Goal: Transaction & Acquisition: Download file/media

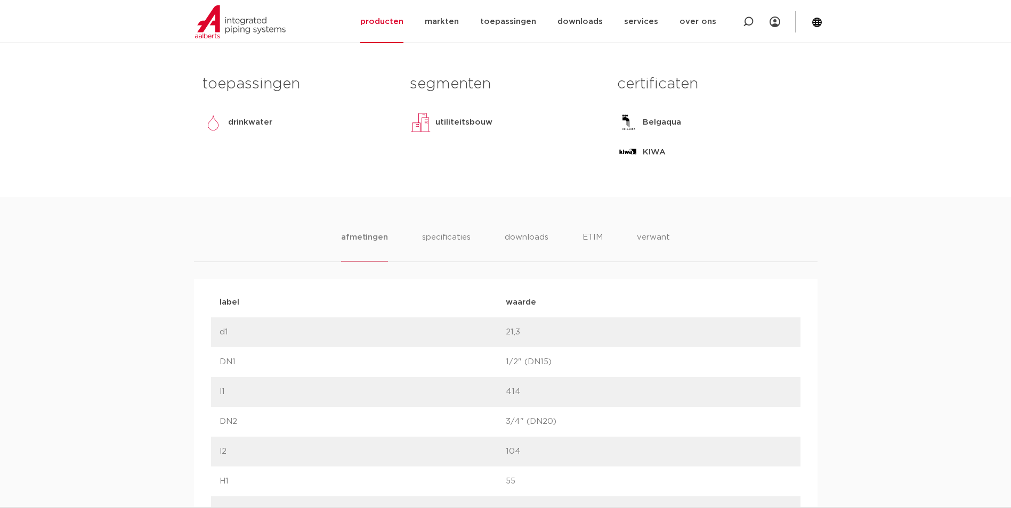
scroll to position [436, 0]
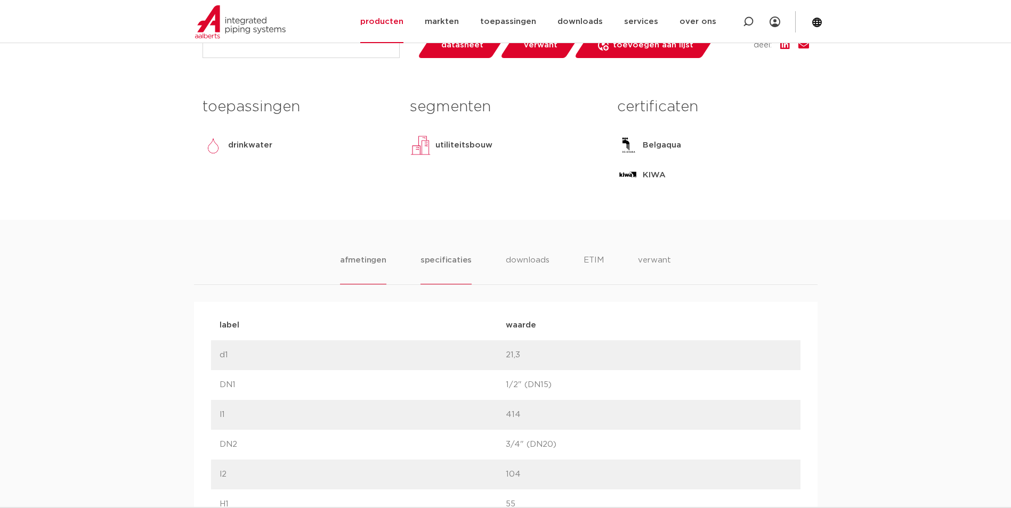
click at [468, 263] on li "specificaties" at bounding box center [445, 269] width 51 height 30
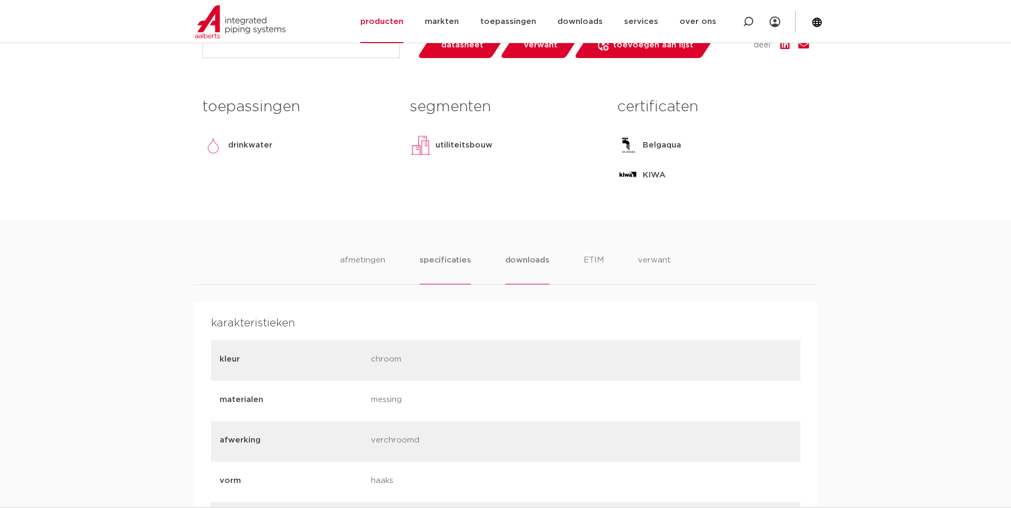
click at [510, 258] on li "downloads" at bounding box center [527, 269] width 44 height 30
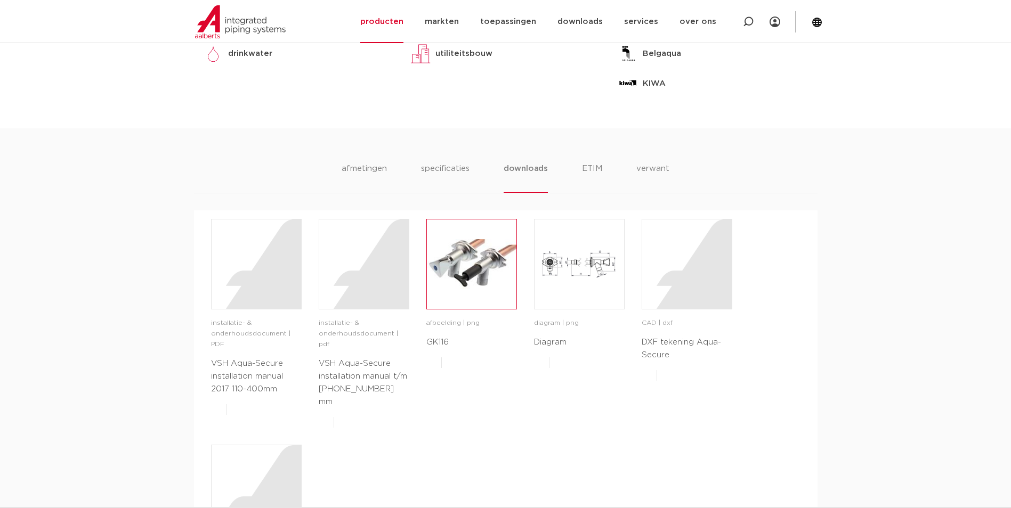
scroll to position [509, 0]
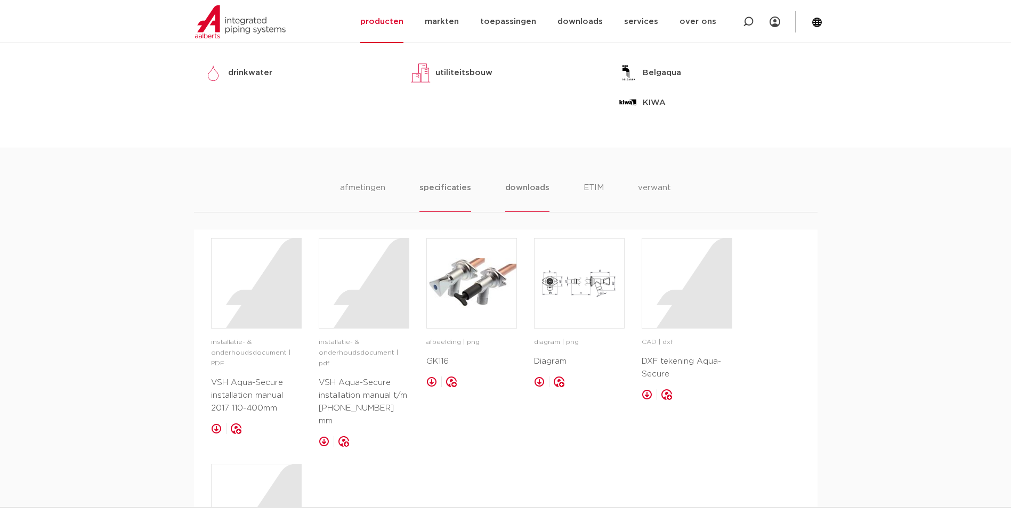
click at [448, 192] on li "specificaties" at bounding box center [444, 197] width 51 height 30
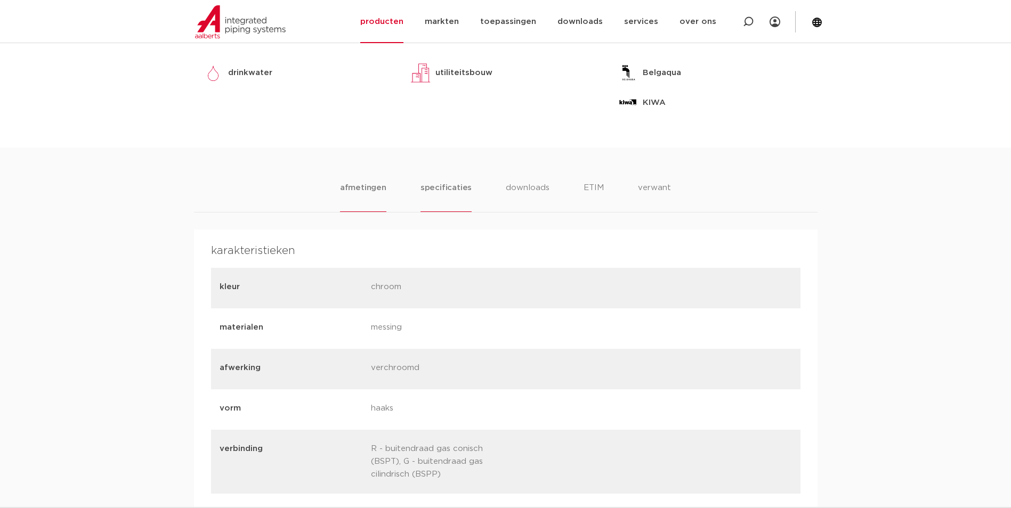
click at [352, 196] on li "afmetingen" at bounding box center [363, 197] width 46 height 30
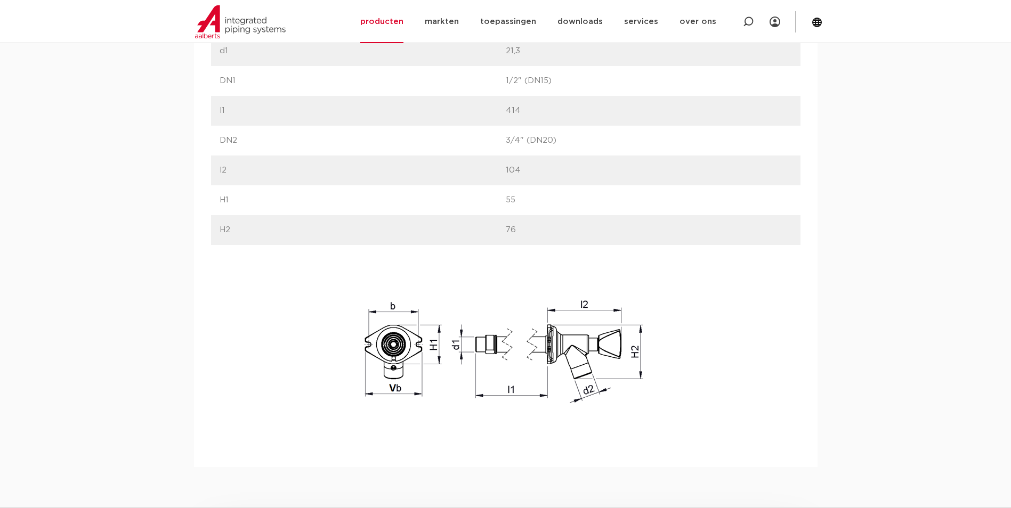
scroll to position [746, 0]
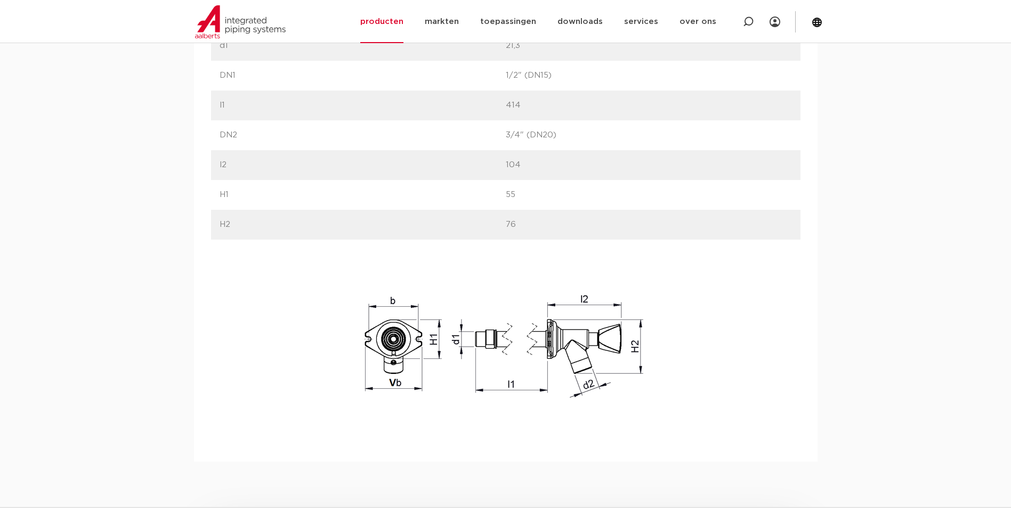
click at [174, 262] on div "afmetingen specificaties downloads ETIM verwant afmetingen specificaties downlo…" at bounding box center [505, 186] width 1011 height 552
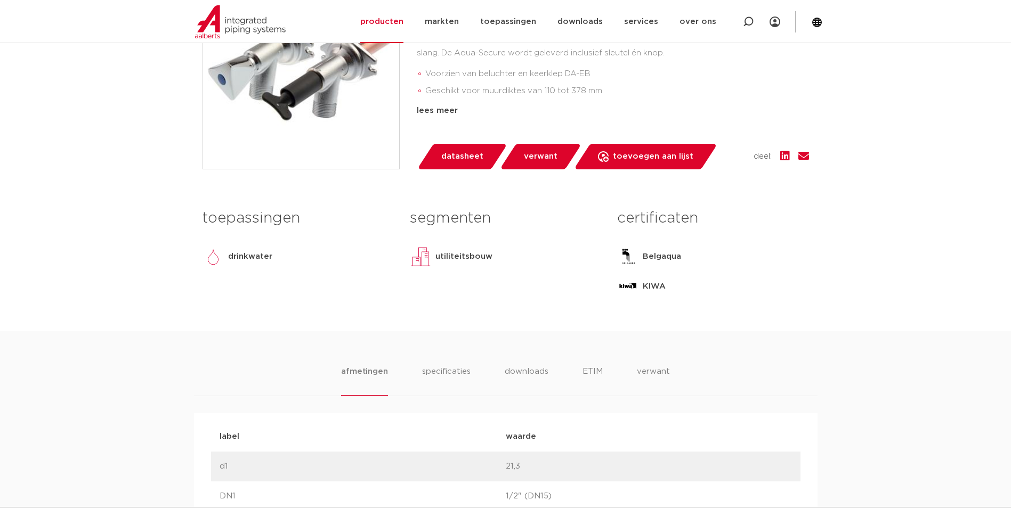
scroll to position [320, 0]
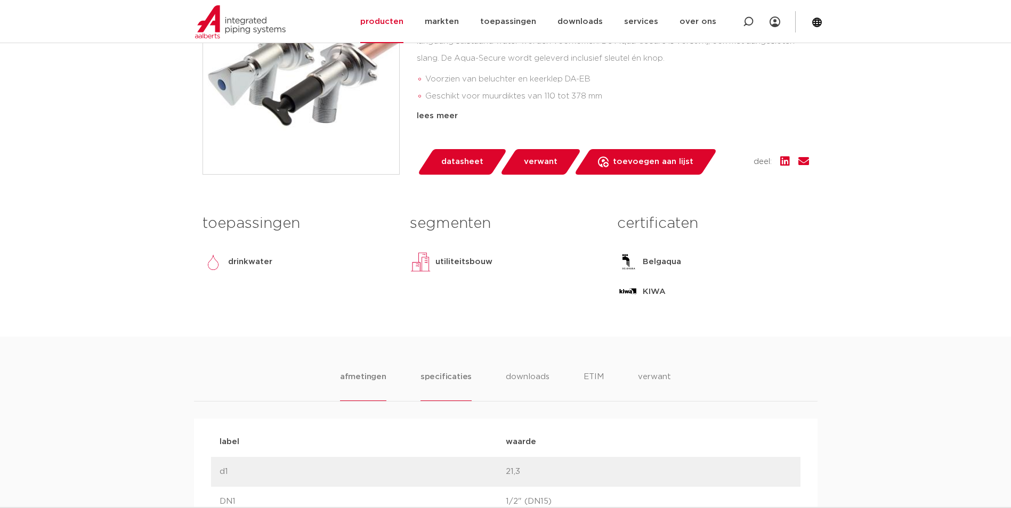
click at [435, 383] on li "specificaties" at bounding box center [445, 386] width 51 height 30
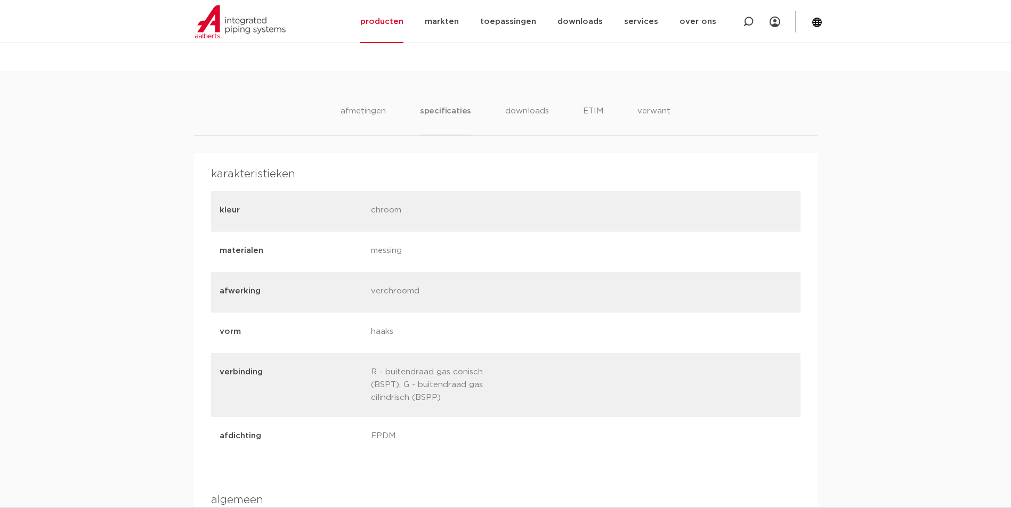
scroll to position [586, 0]
click at [513, 110] on li "downloads" at bounding box center [527, 119] width 44 height 30
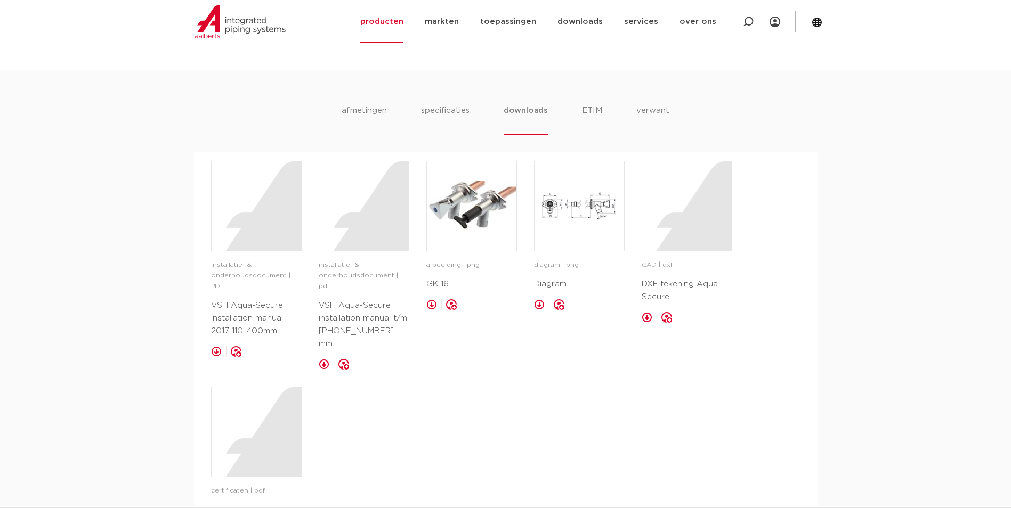
click at [578, 111] on ul "afmetingen specificaties downloads ETIM verwant" at bounding box center [506, 119] width 328 height 30
click at [578, 107] on ul "afmetingen specificaties downloads ETIM verwant" at bounding box center [506, 119] width 328 height 30
click at [585, 111] on li "ETIM" at bounding box center [591, 119] width 19 height 30
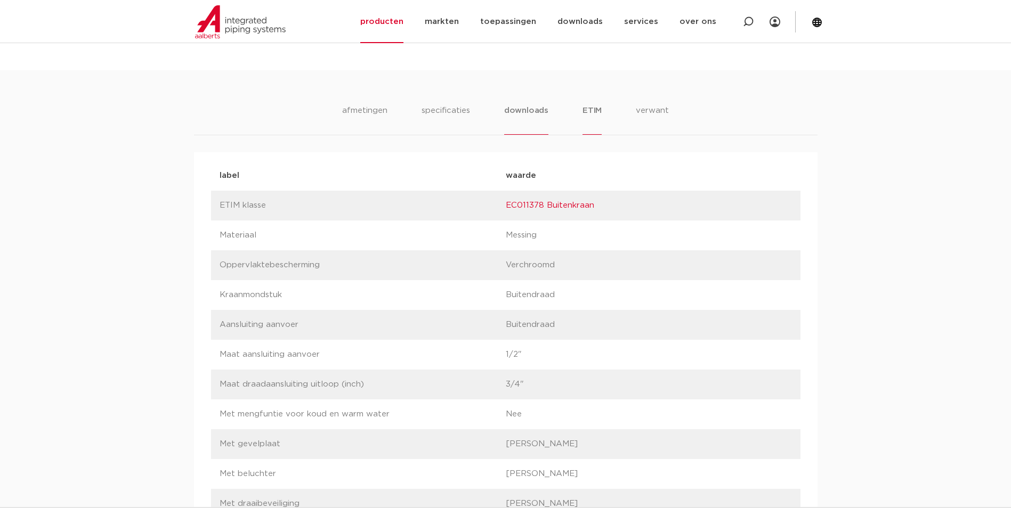
click at [532, 112] on li "downloads" at bounding box center [526, 119] width 44 height 30
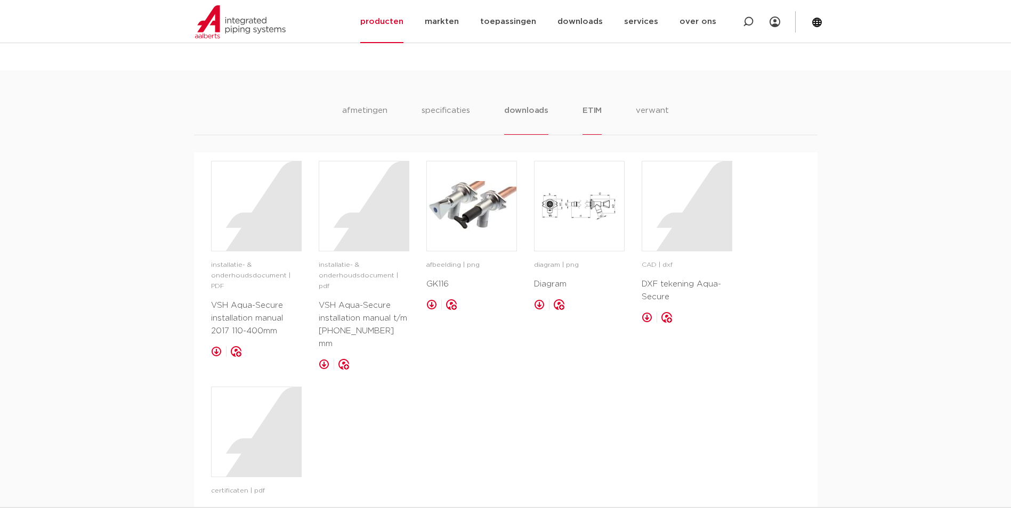
click at [584, 109] on li "ETIM" at bounding box center [591, 119] width 19 height 30
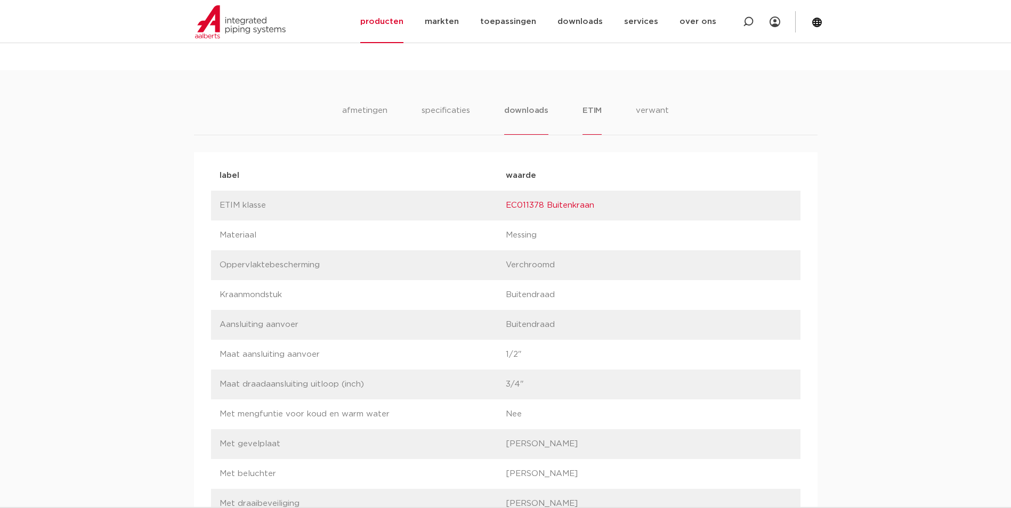
click at [535, 114] on li "downloads" at bounding box center [526, 119] width 44 height 30
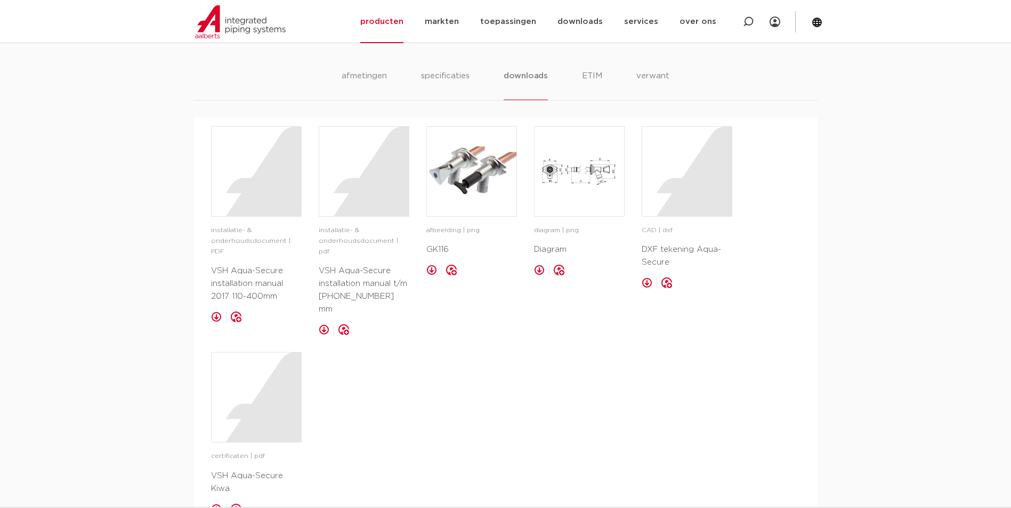
scroll to position [639, 0]
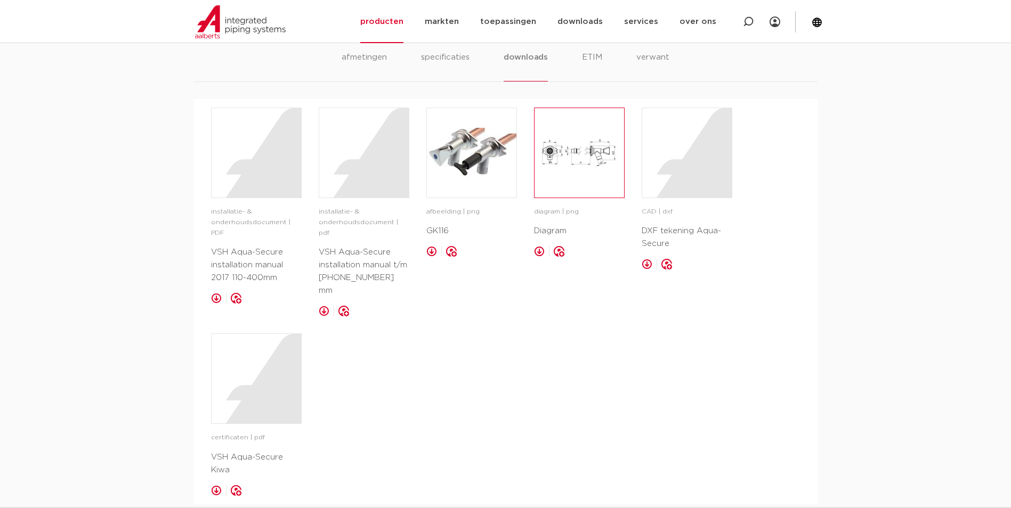
click at [563, 156] on img at bounding box center [579, 153] width 90 height 90
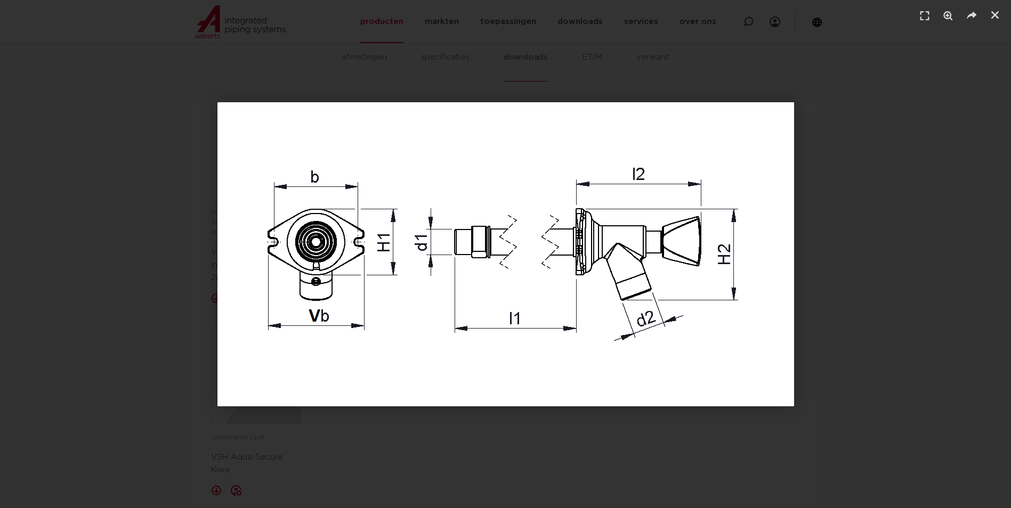
click at [899, 218] on div "1 / 1" at bounding box center [505, 254] width 936 height 434
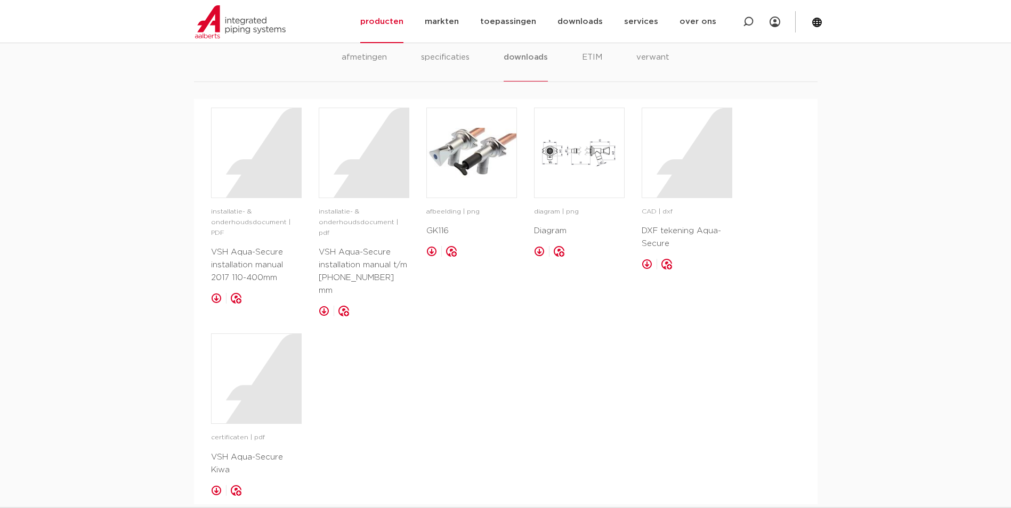
click at [536, 373] on div "installatie- & onderhoudsdocument | PDF VSH Aqua-Secure installation manual 201…" at bounding box center [505, 302] width 589 height 388
click at [360, 370] on div "installatie- & onderhoudsdocument | PDF VSH Aqua-Secure installation manual 201…" at bounding box center [505, 302] width 589 height 388
click at [355, 365] on div "installatie- & onderhoudsdocument | PDF VSH Aqua-Secure installation manual 201…" at bounding box center [505, 302] width 589 height 388
click at [350, 360] on div "installatie- & onderhoudsdocument | PDF VSH Aqua-Secure installation manual 201…" at bounding box center [505, 302] width 589 height 388
click at [349, 360] on div "installatie- & onderhoudsdocument | PDF VSH Aqua-Secure installation manual 201…" at bounding box center [505, 302] width 589 height 388
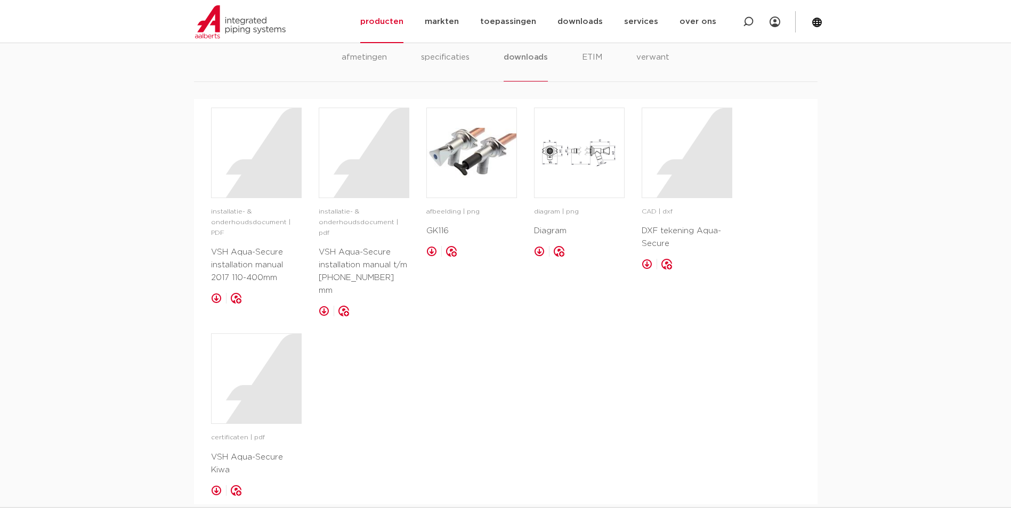
click at [337, 358] on div "installatie- & onderhoudsdocument | PDF VSH Aqua-Secure installation manual 201…" at bounding box center [505, 302] width 589 height 388
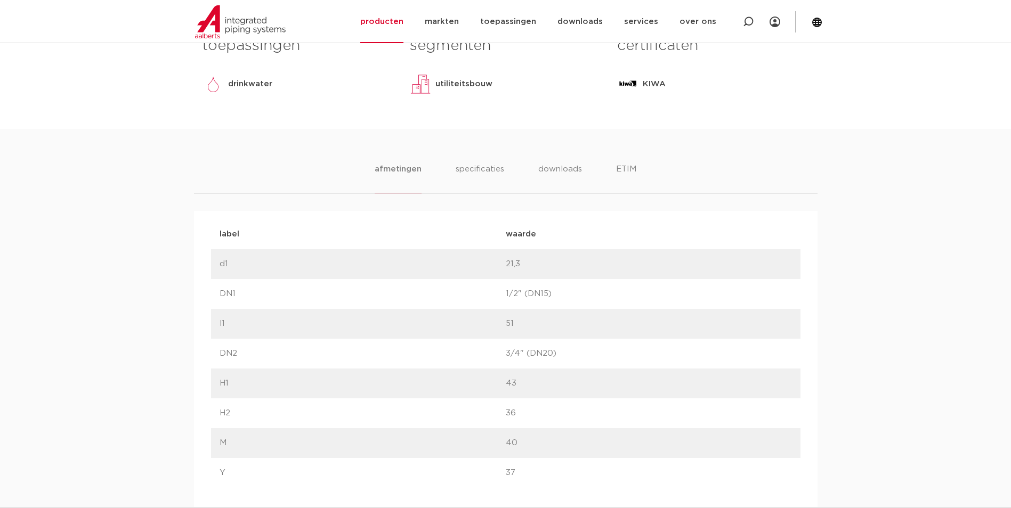
scroll to position [337, 0]
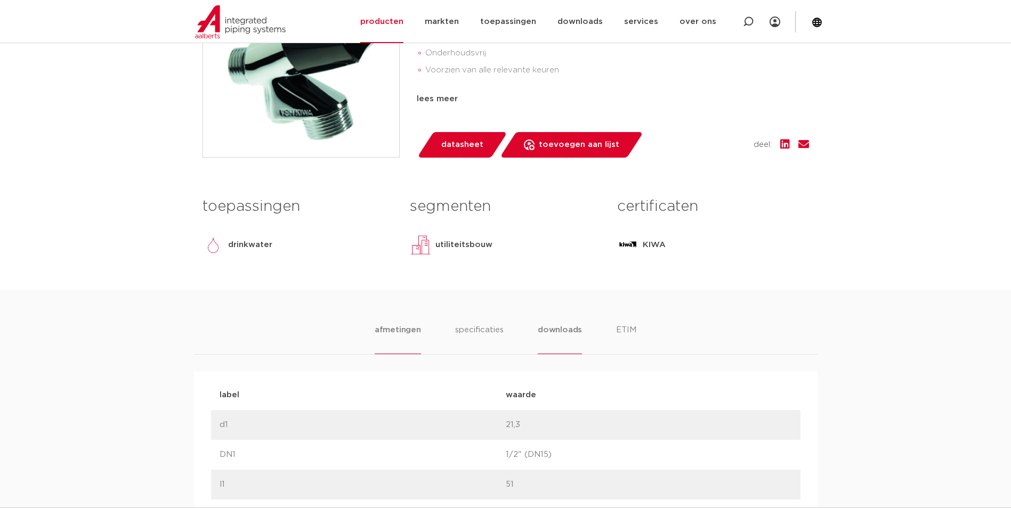
click at [567, 326] on li "downloads" at bounding box center [560, 339] width 44 height 30
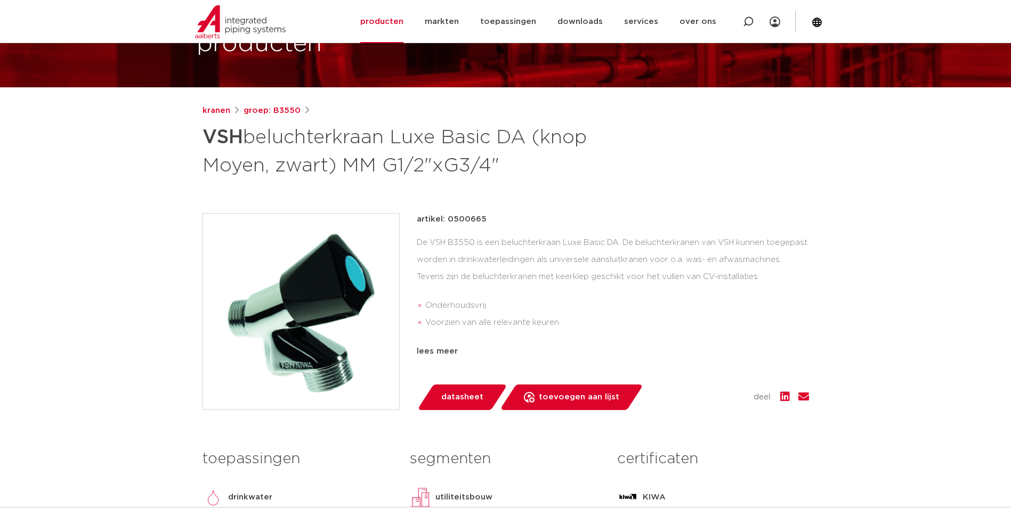
scroll to position [70, 0]
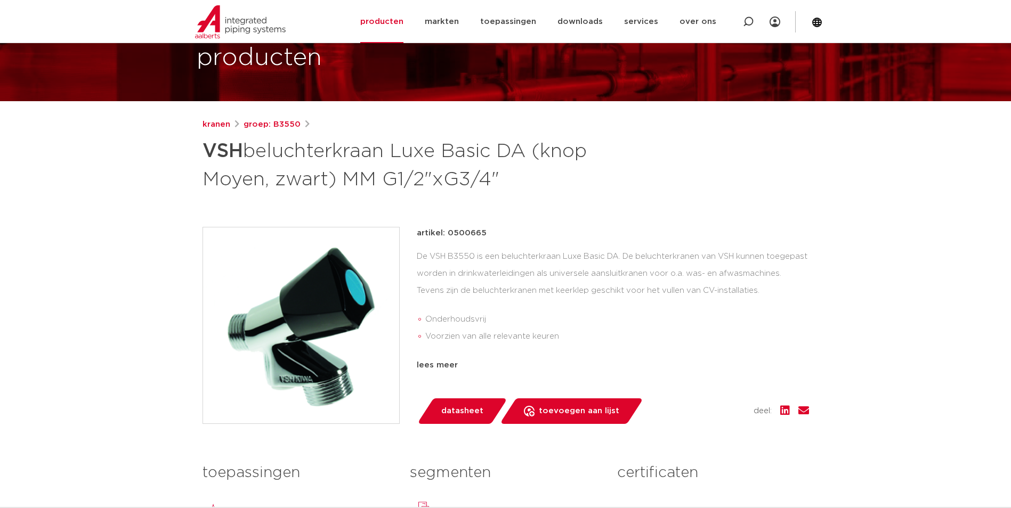
click at [541, 281] on div "De VSH B3550 is een beluchterkraan Luxe Basic DA. De beluchterkranen van VSH ku…" at bounding box center [613, 301] width 392 height 107
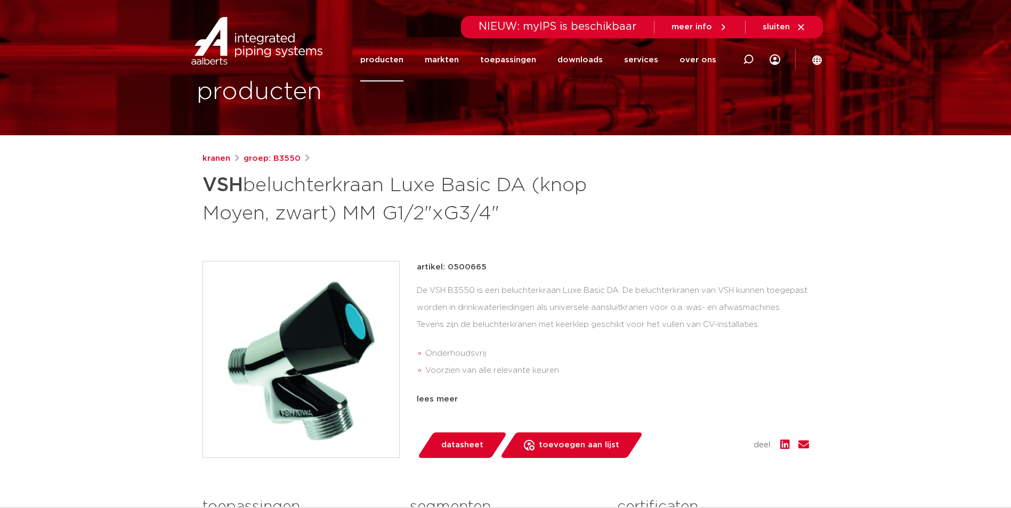
scroll to position [17, 0]
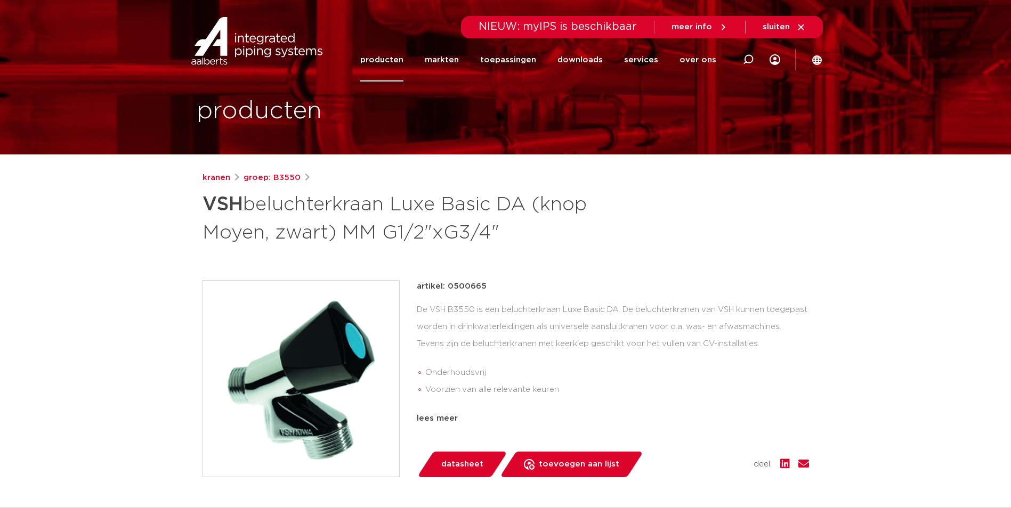
click at [497, 236] on h1 "VSH beluchterkraan Luxe Basic DA (knop Moyen, zwart) MM G1/2"xG3/4"" at bounding box center [402, 218] width 400 height 58
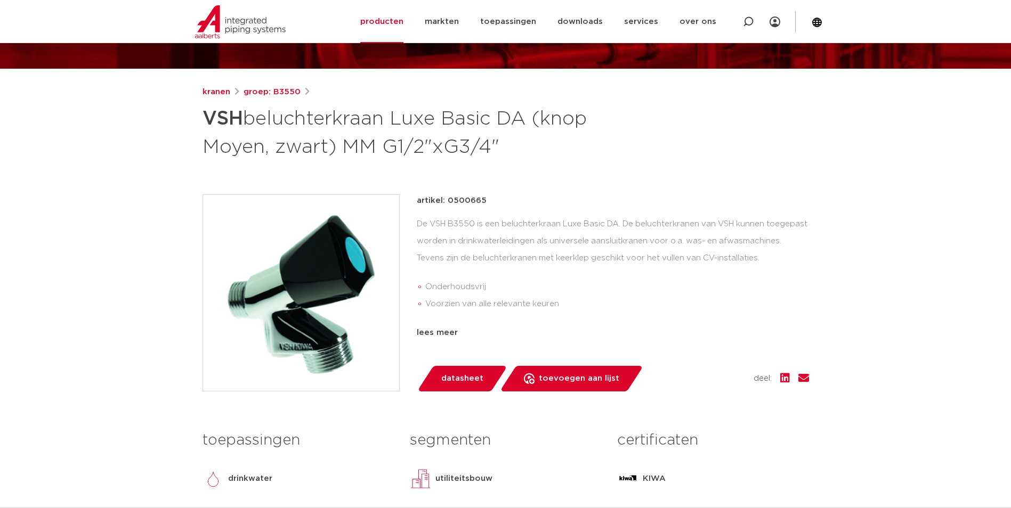
scroll to position [107, 0]
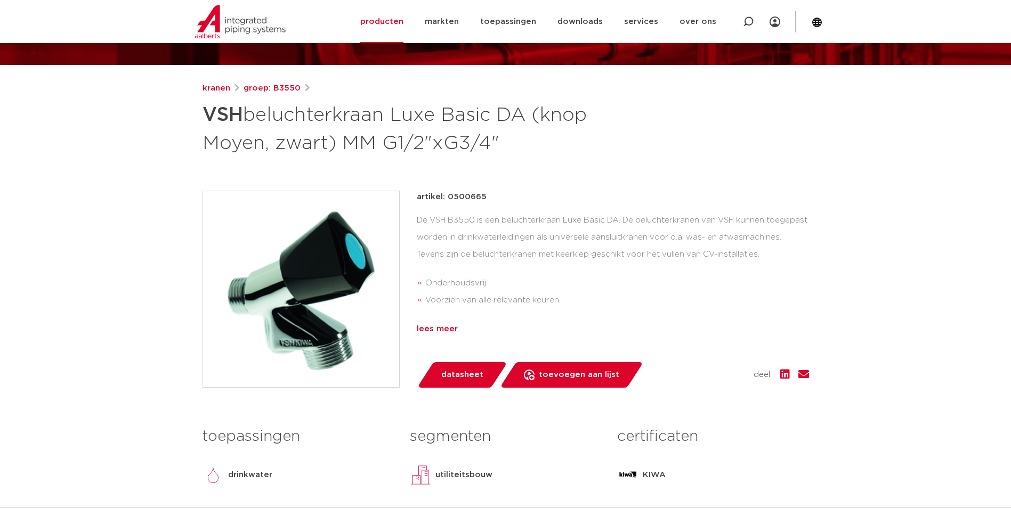
click at [436, 328] on div "lees meer" at bounding box center [613, 329] width 392 height 13
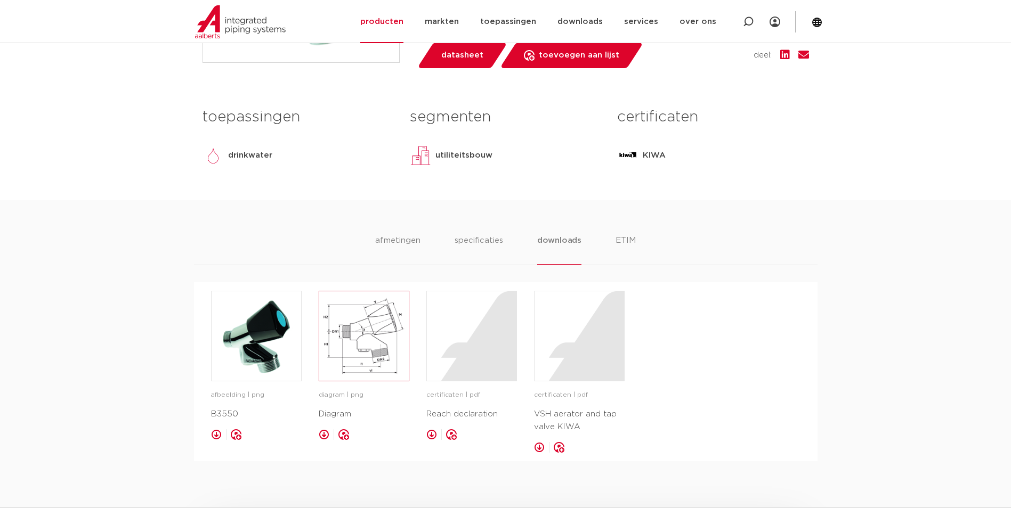
scroll to position [480, 0]
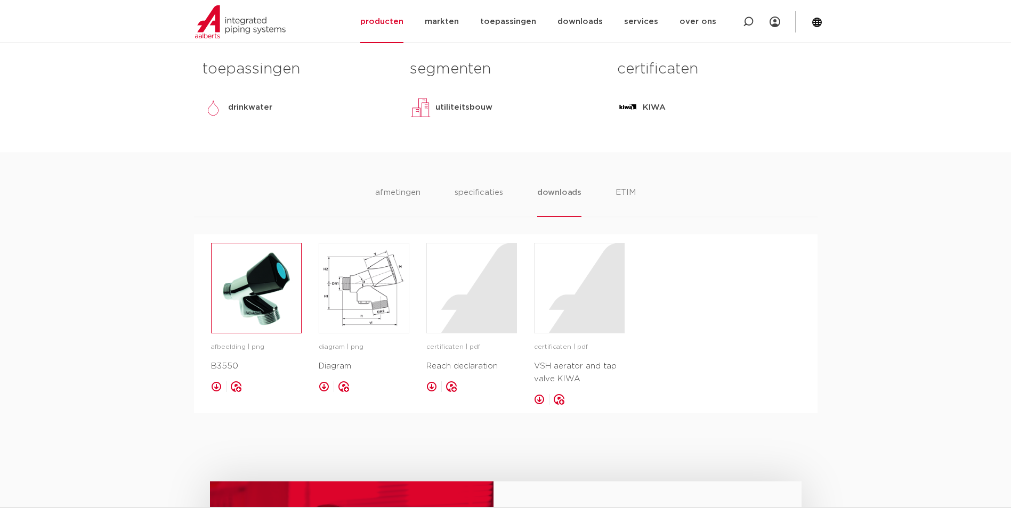
click at [285, 311] on img at bounding box center [257, 289] width 90 height 90
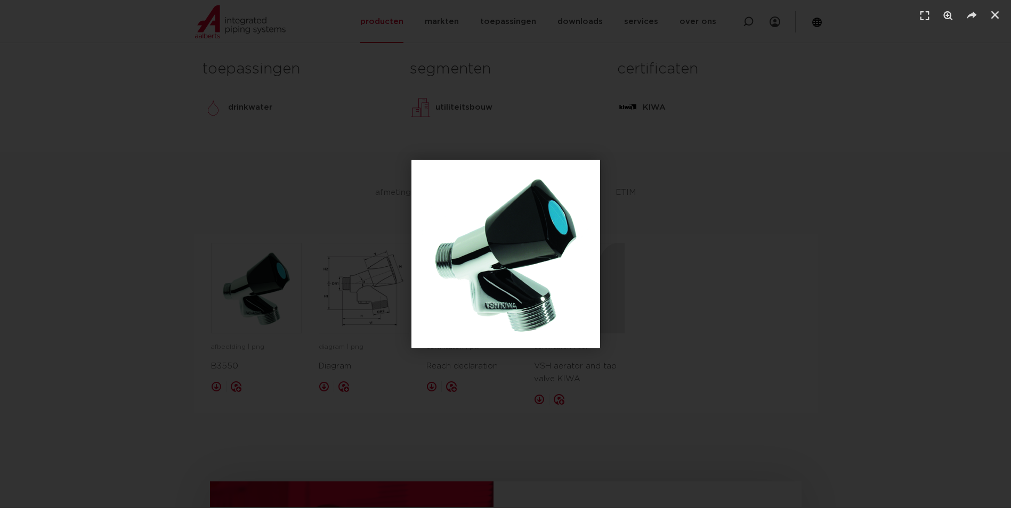
click at [240, 291] on div "1 / 1" at bounding box center [505, 254] width 936 height 434
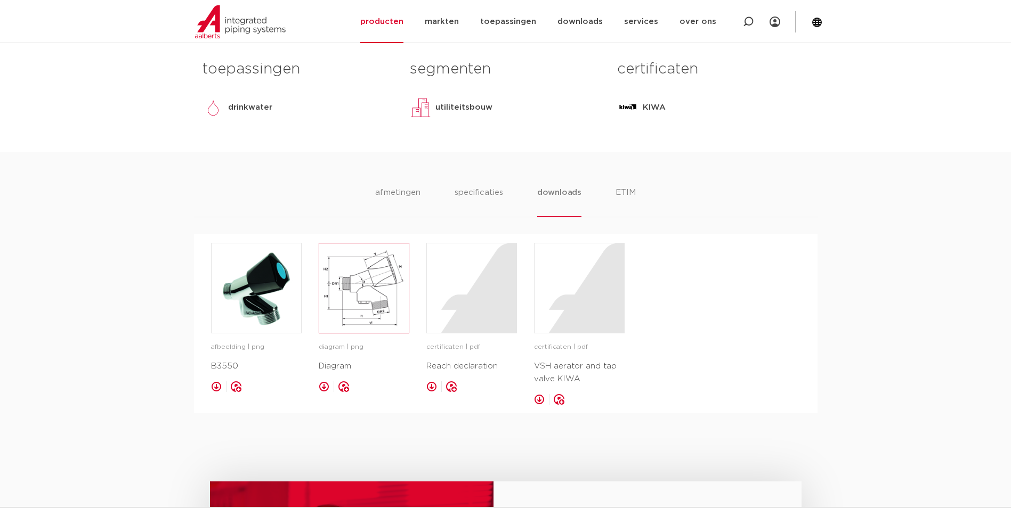
click at [351, 333] on img at bounding box center [364, 289] width 90 height 90
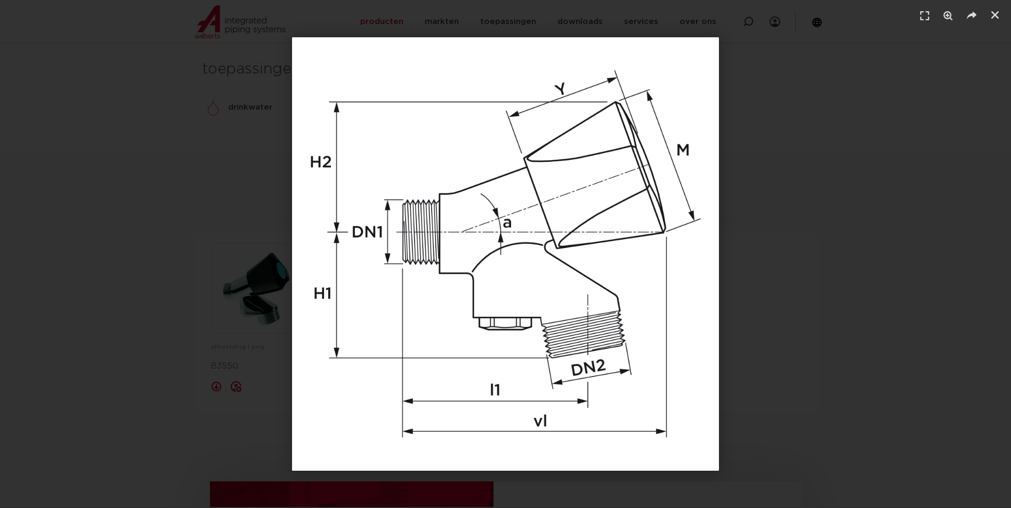
click at [206, 245] on div "1 / 1" at bounding box center [505, 254] width 936 height 434
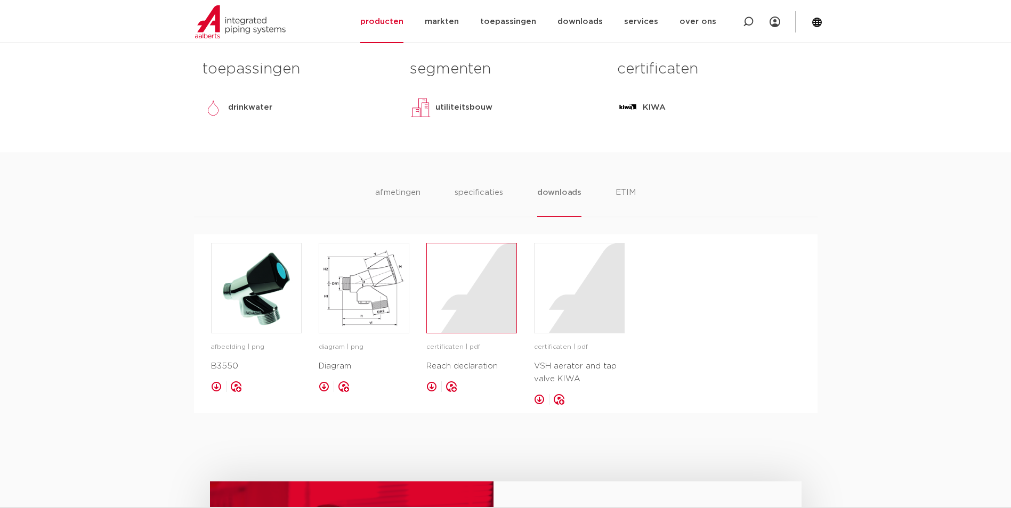
click at [496, 333] on div at bounding box center [472, 289] width 90 height 90
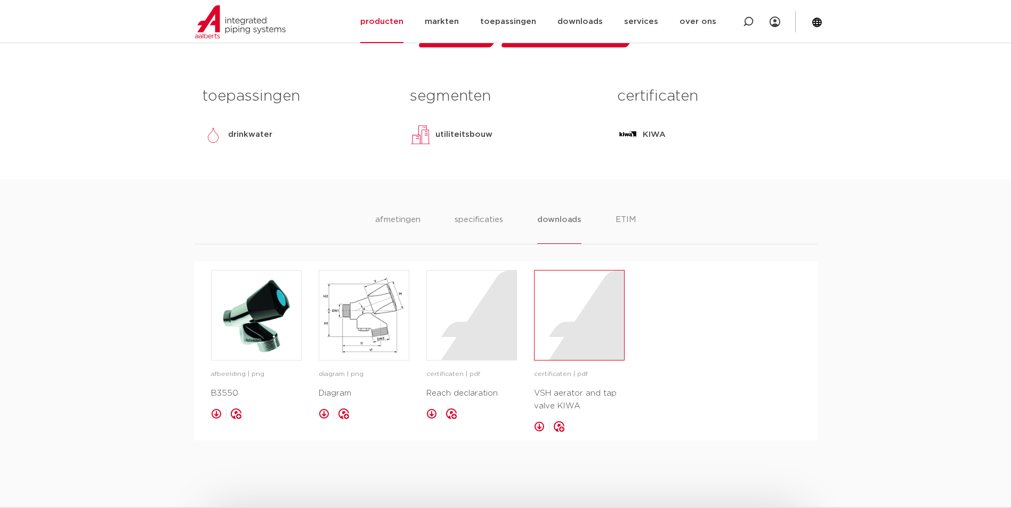
scroll to position [426, 0]
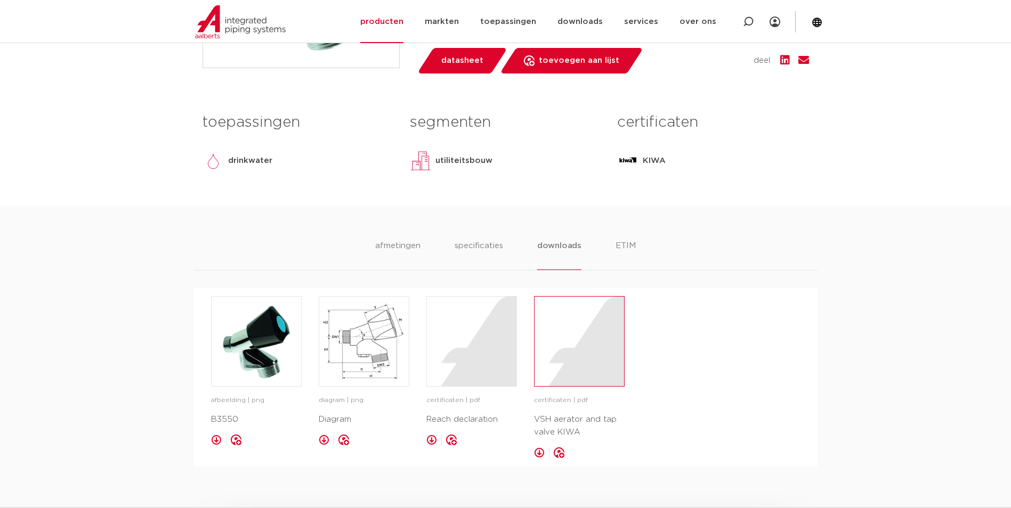
click at [583, 361] on div at bounding box center [579, 342] width 90 height 90
